Goal: Task Accomplishment & Management: Manage account settings

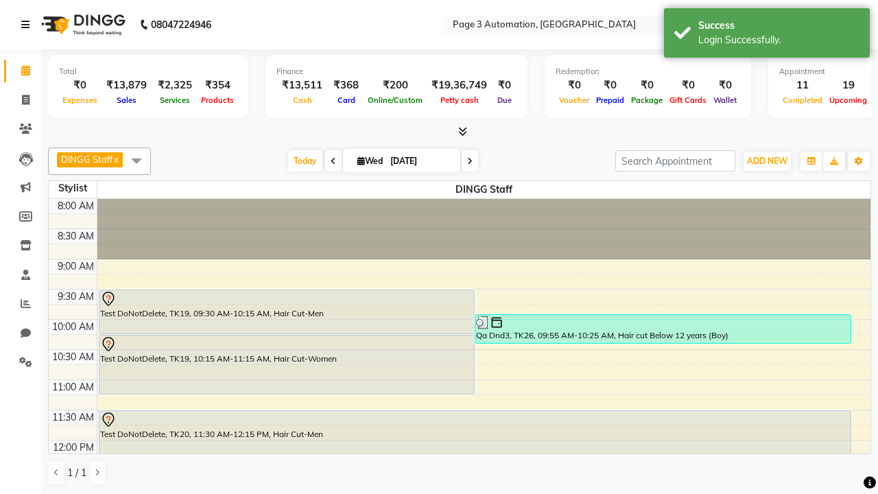
click at [28, 25] on icon at bounding box center [25, 25] width 8 height 10
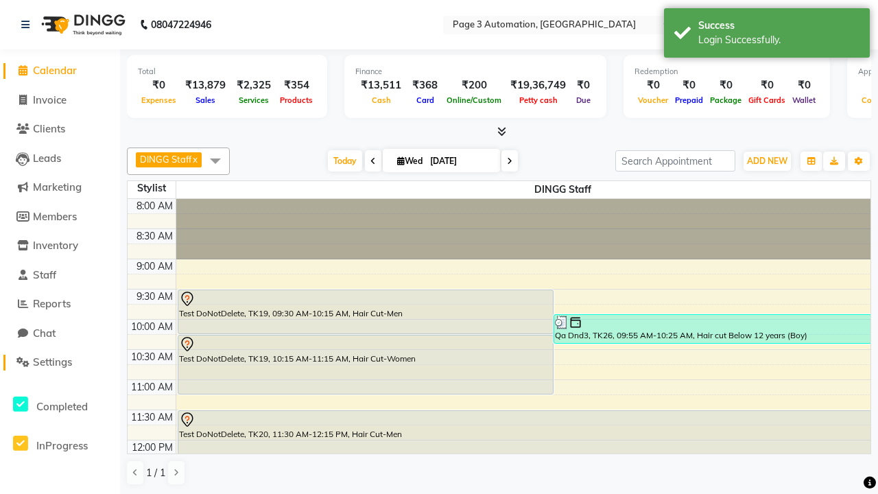
click at [60, 362] on span "Settings" at bounding box center [52, 361] width 39 height 13
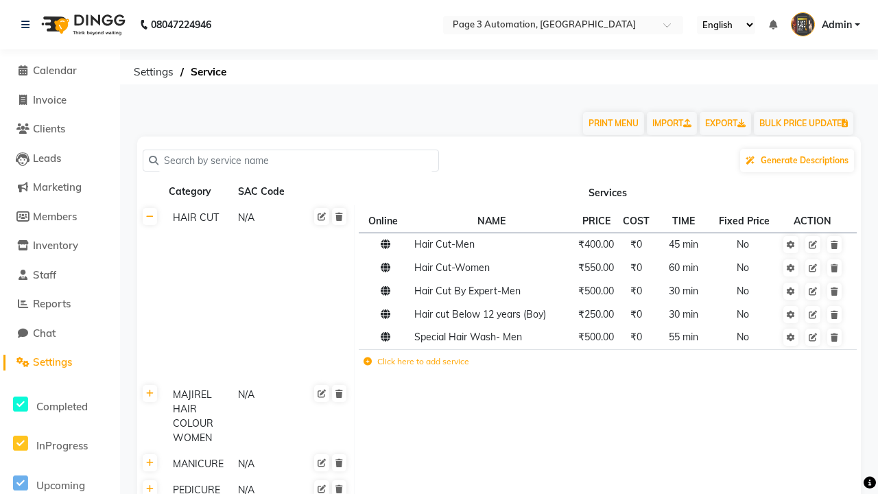
scroll to position [6539, 0]
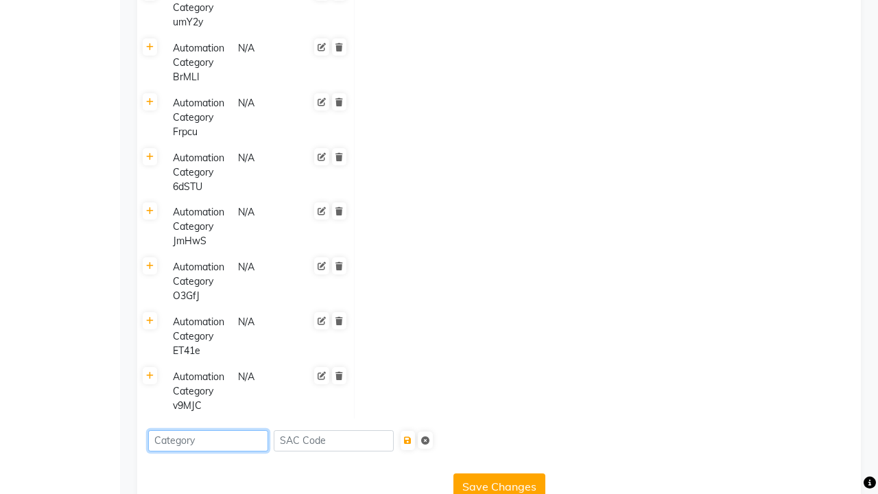
type input "Automation Category ET7ix"
click at [412, 436] on icon "submit" at bounding box center [408, 440] width 8 height 8
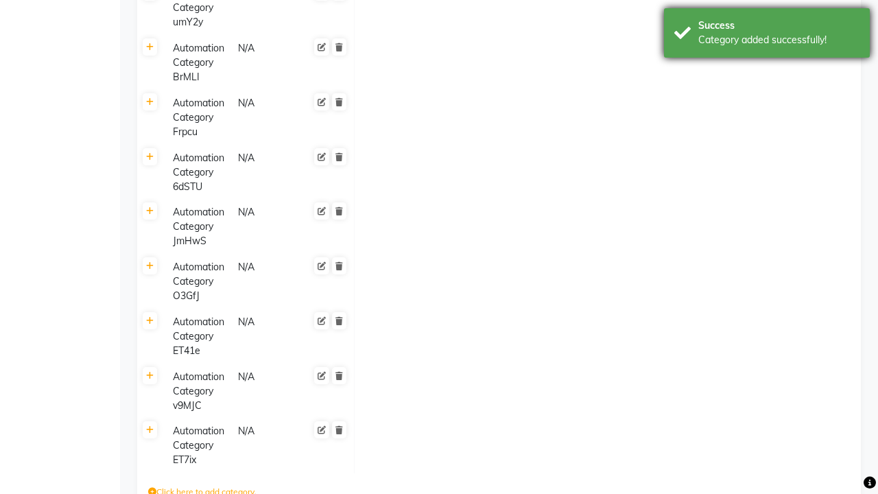
click at [767, 35] on div "Category added successfully!" at bounding box center [778, 40] width 161 height 14
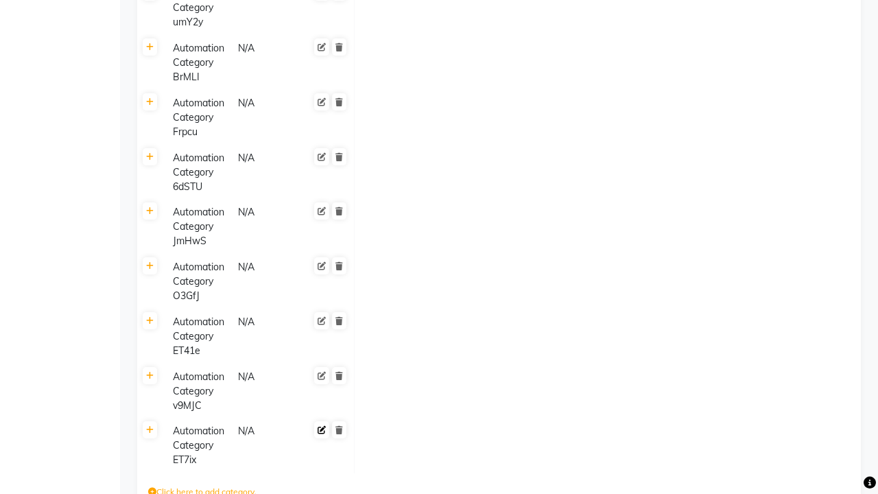
click at [322, 426] on icon at bounding box center [322, 430] width 8 height 8
type input "Automation Category Mqid1"
click at [339, 423] on span at bounding box center [338, 442] width 23 height 38
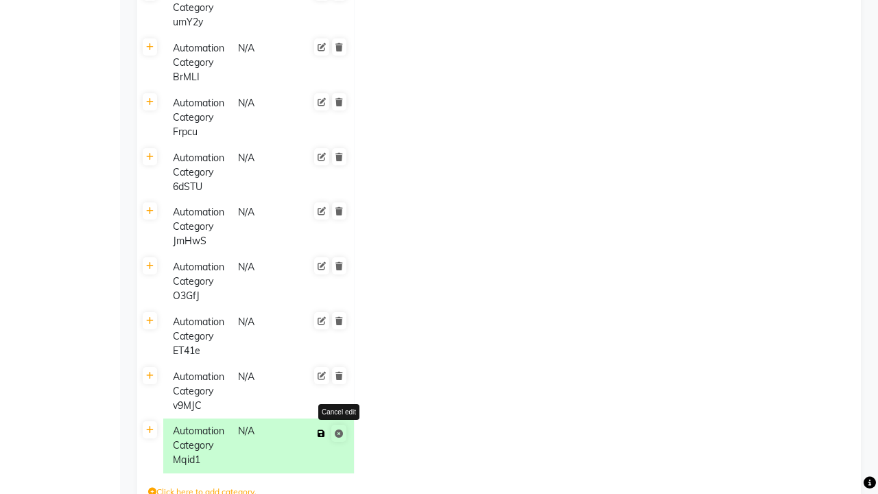
click at [321, 429] on icon at bounding box center [322, 433] width 8 height 8
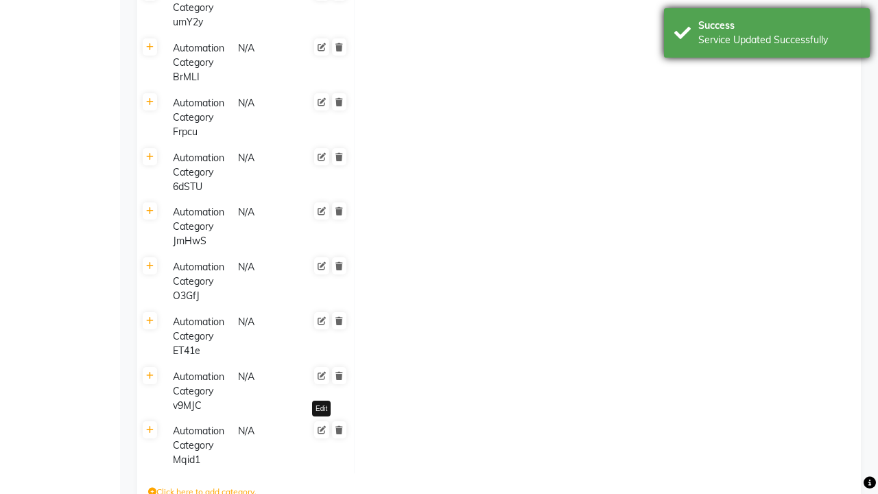
click at [767, 35] on div "Service Updated Successfully" at bounding box center [778, 40] width 161 height 14
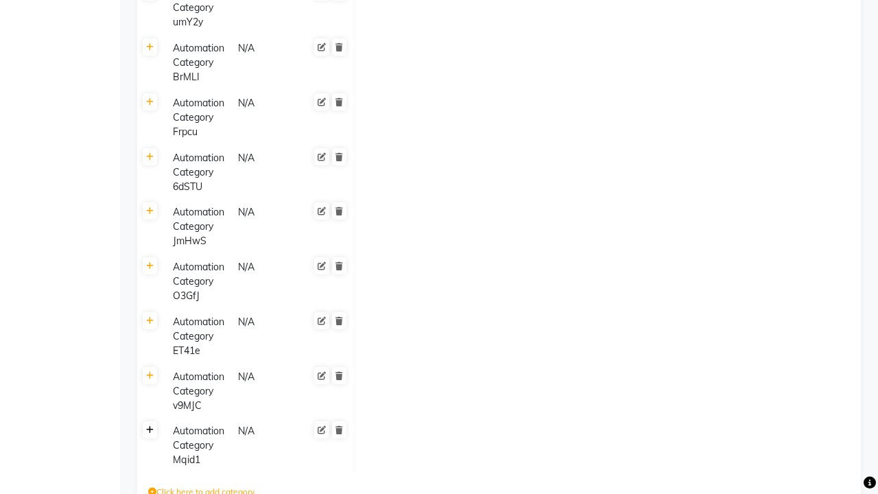
click at [150, 426] on icon at bounding box center [150, 430] width 8 height 8
click at [367, 431] on icon at bounding box center [368, 435] width 8 height 8
type input "Automation Service- 1rdfh"
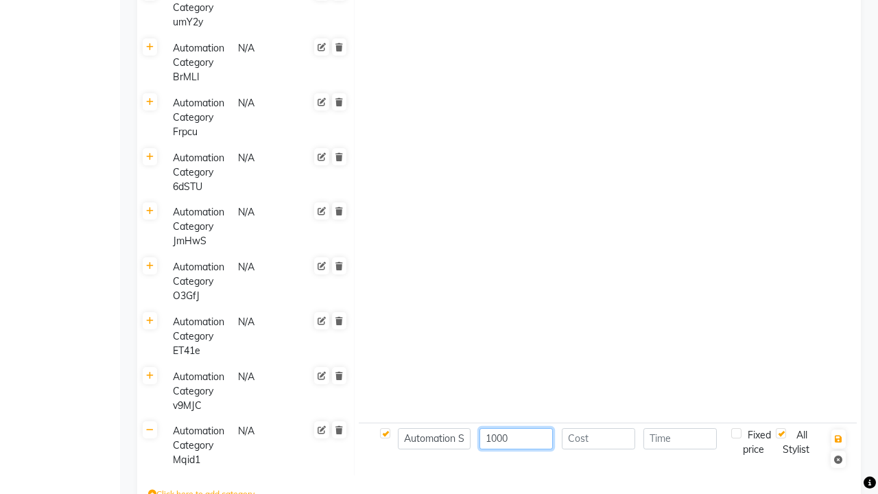
type input "1000"
type input "30"
click at [838, 435] on icon "button" at bounding box center [839, 439] width 8 height 8
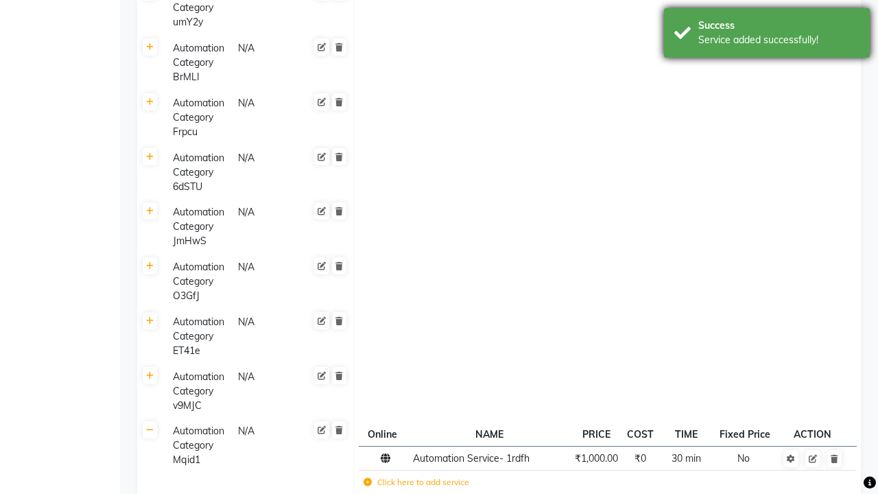
click at [767, 35] on div "Service added successfully!" at bounding box center [778, 40] width 161 height 14
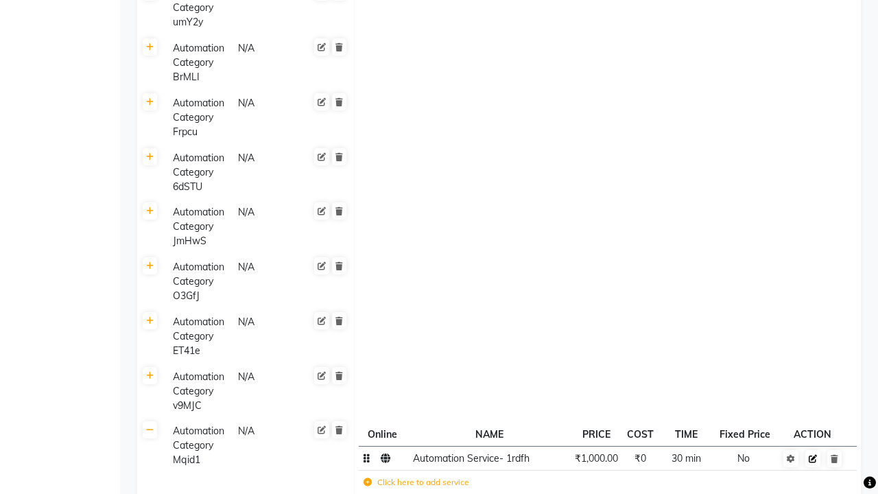
click at [813, 455] on icon at bounding box center [813, 459] width 8 height 8
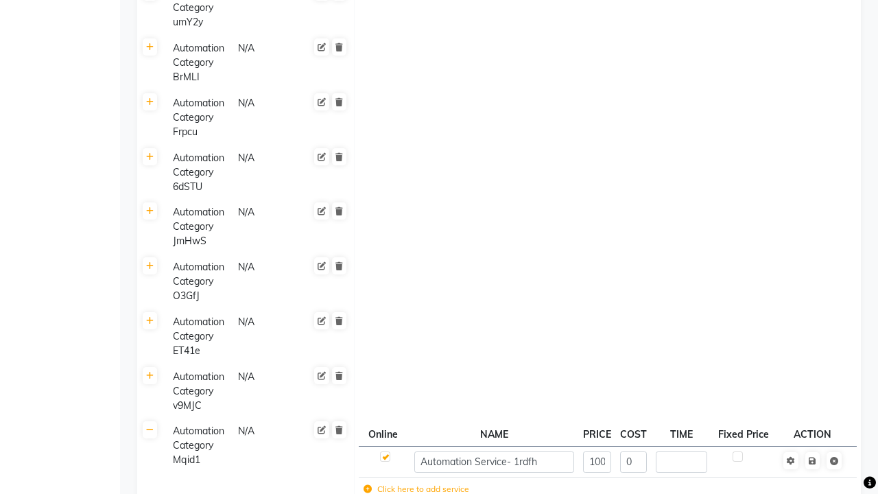
type input "60"
click at [812, 453] on span at bounding box center [821, 460] width 43 height 14
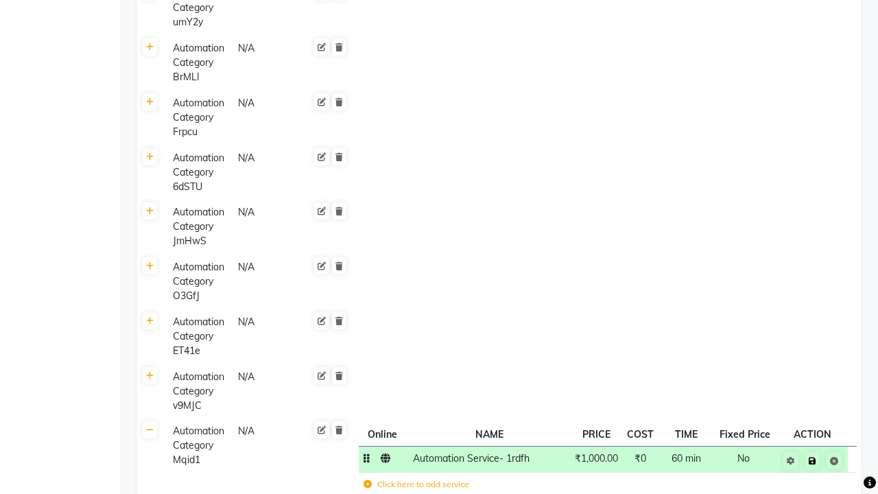
click at [812, 457] on icon at bounding box center [813, 461] width 8 height 8
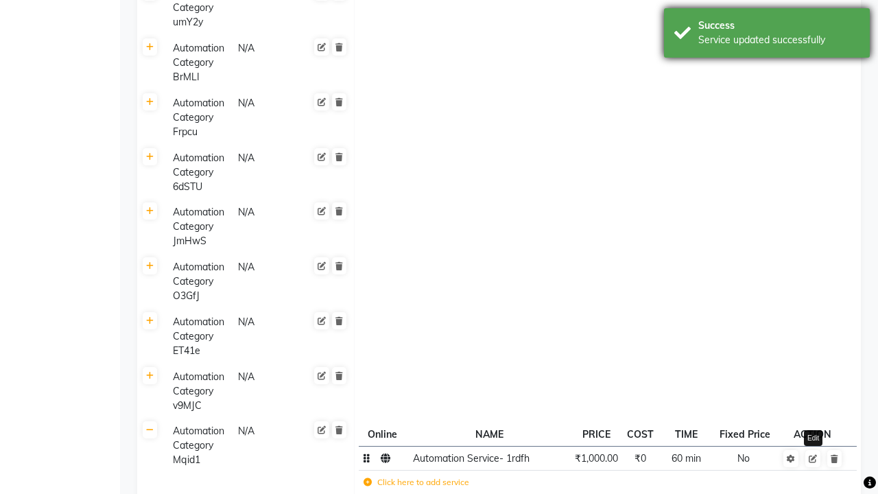
click at [767, 35] on div "Service updated successfully" at bounding box center [778, 40] width 161 height 14
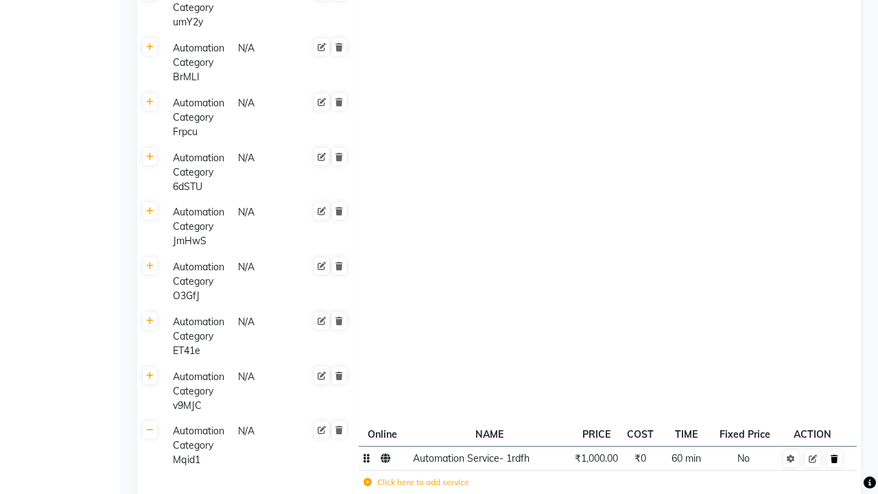
click at [834, 455] on icon at bounding box center [835, 459] width 8 height 8
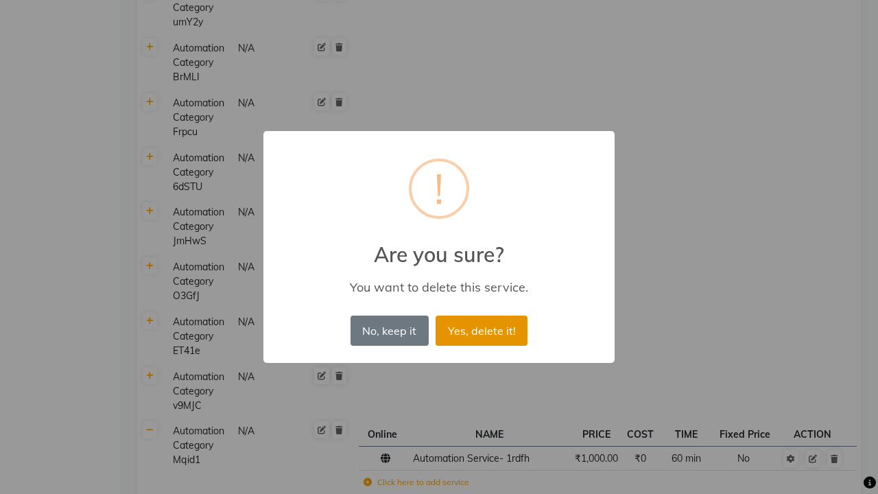
click at [482, 330] on button "Yes, delete it!" at bounding box center [482, 331] width 92 height 30
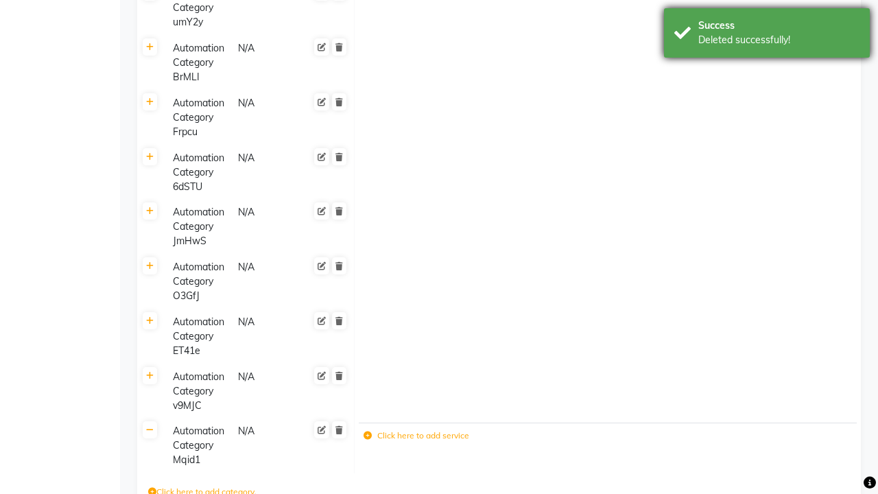
click at [767, 35] on div "Deleted successfully!" at bounding box center [778, 40] width 161 height 14
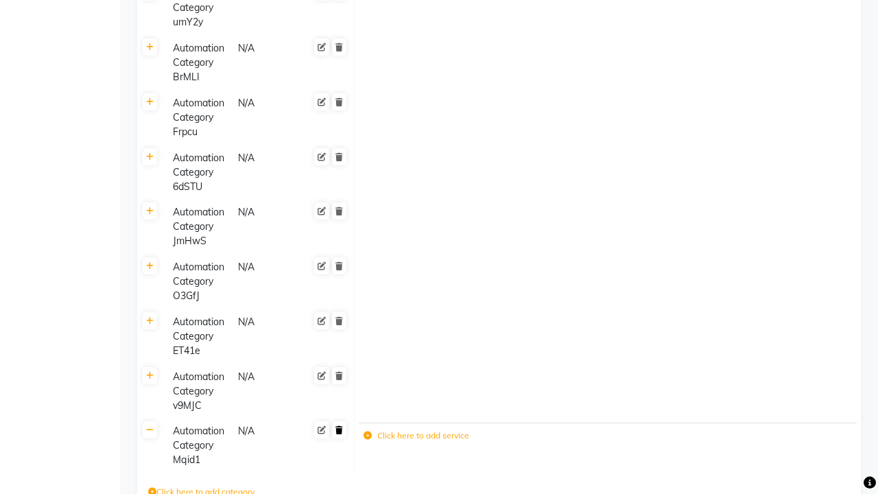
click at [339, 426] on icon at bounding box center [339, 430] width 8 height 8
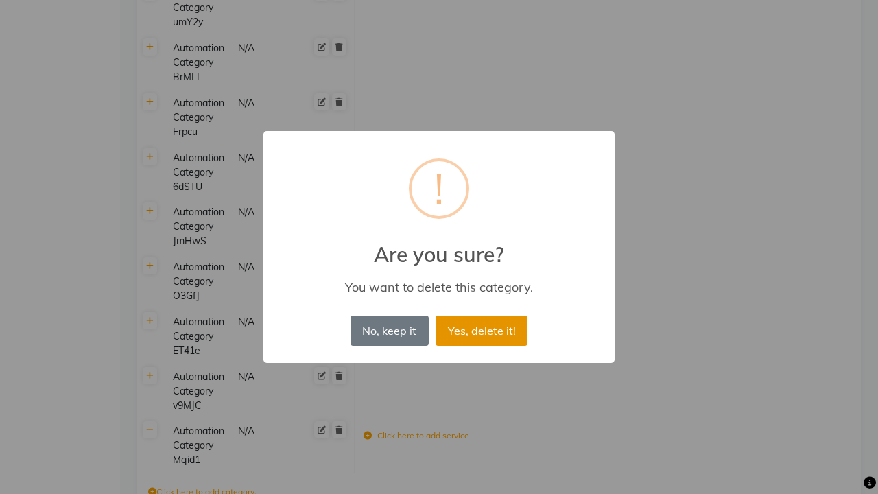
click at [482, 330] on button "Yes, delete it!" at bounding box center [482, 331] width 92 height 30
